Goal: Information Seeking & Learning: Learn about a topic

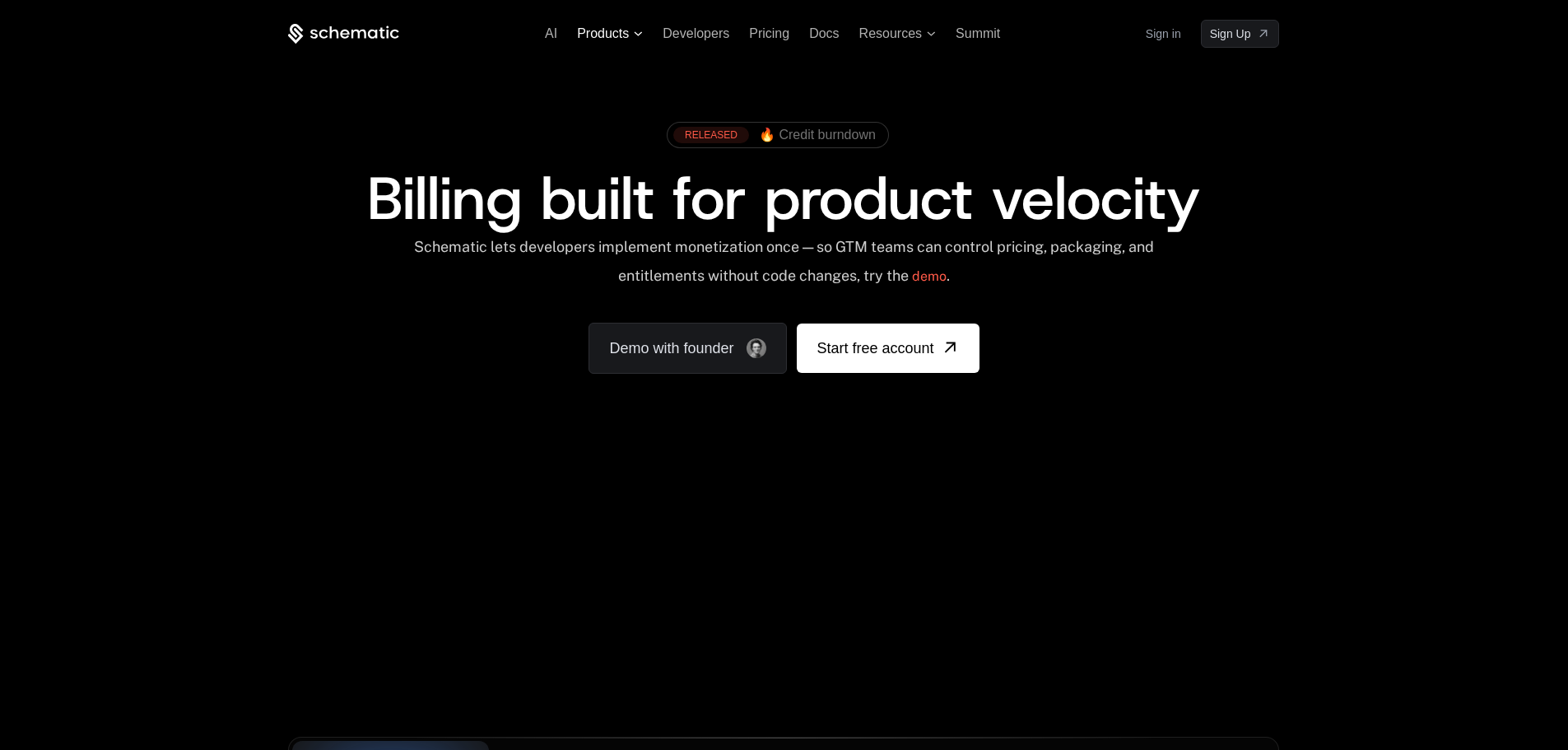
click at [632, 38] on span "Products" at bounding box center [610, 33] width 66 height 15
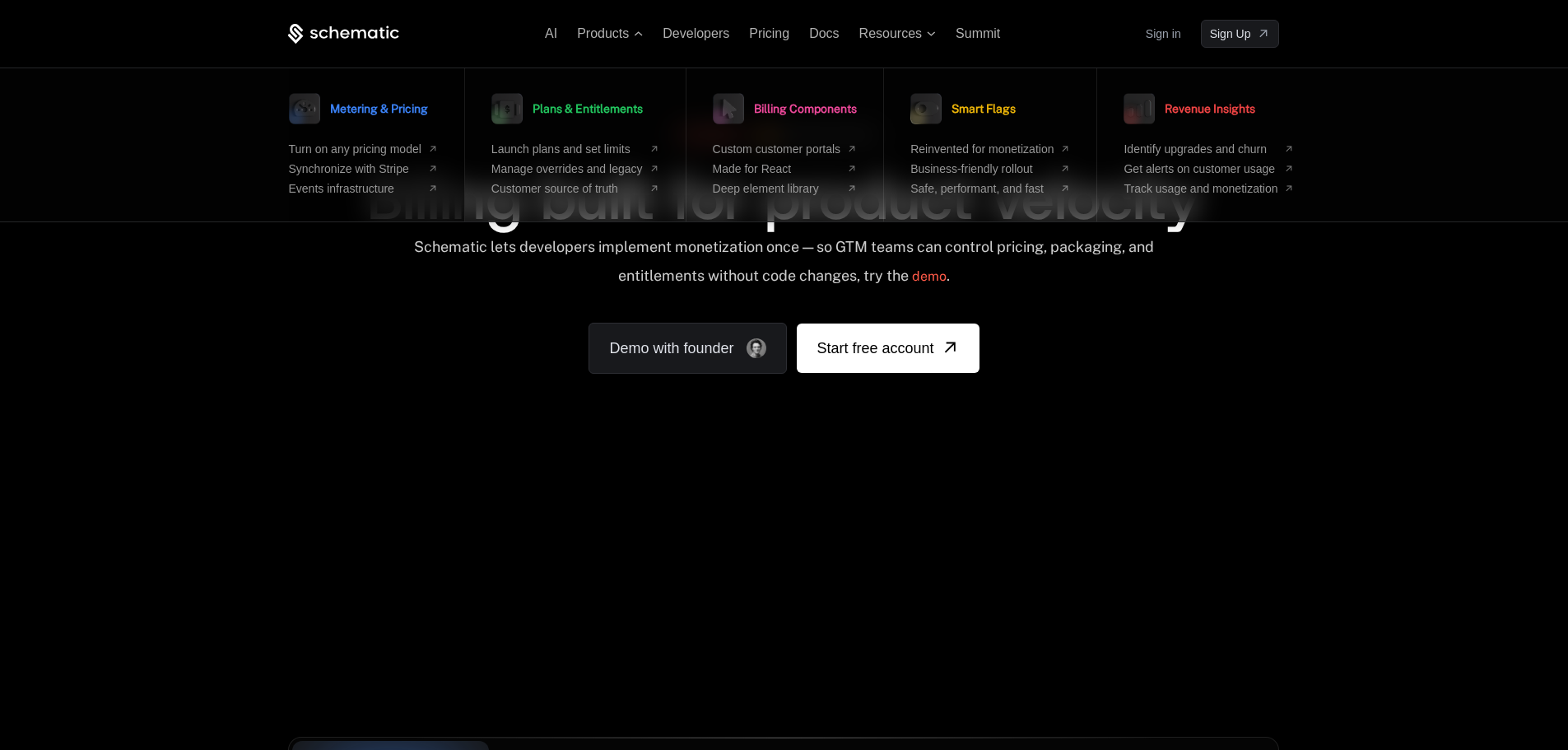
click at [426, 131] on div "Metering & Pricing Turn on any pricing model Synchronize with Stripe Events inf…" at bounding box center [363, 141] width 149 height 107
click at [405, 119] on link "Metering & Pricing" at bounding box center [358, 108] width 139 height 41
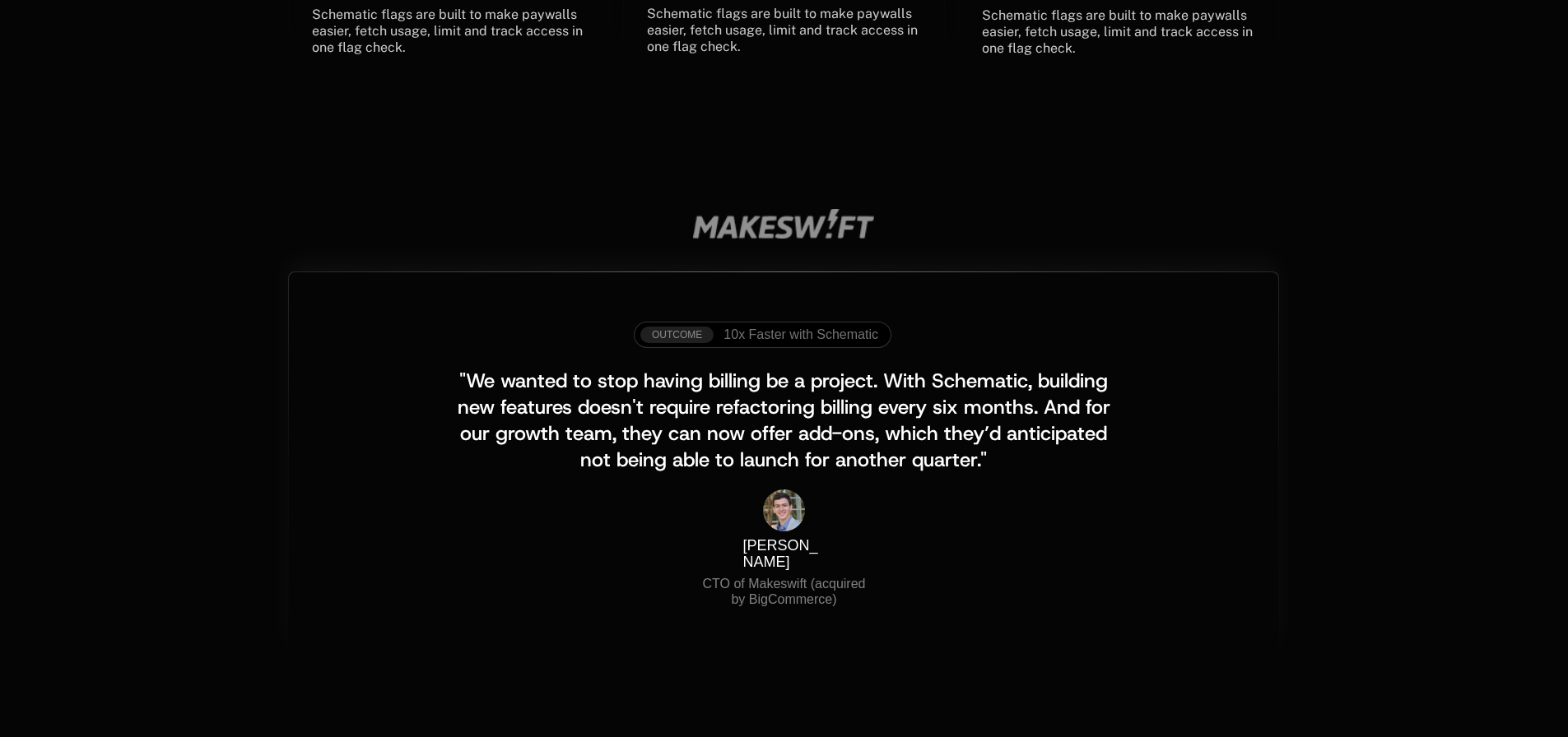
scroll to position [1728, 0]
